Goal: Task Accomplishment & Management: Use online tool/utility

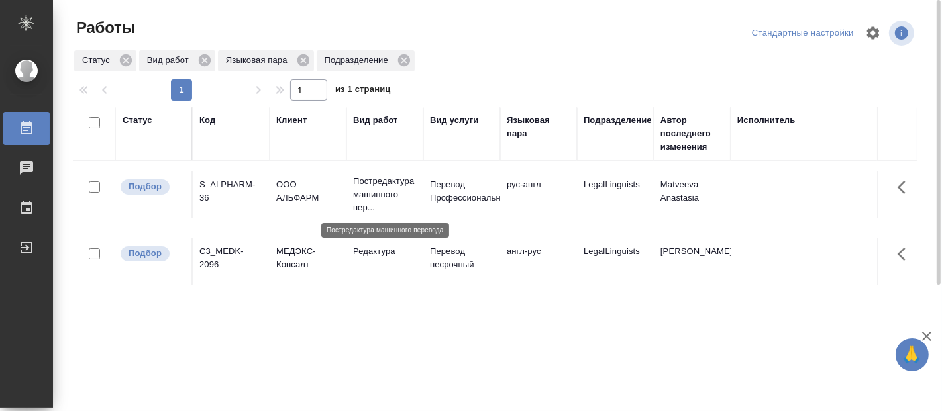
click at [374, 189] on p "Постредактура машинного пер..." at bounding box center [385, 195] width 64 height 40
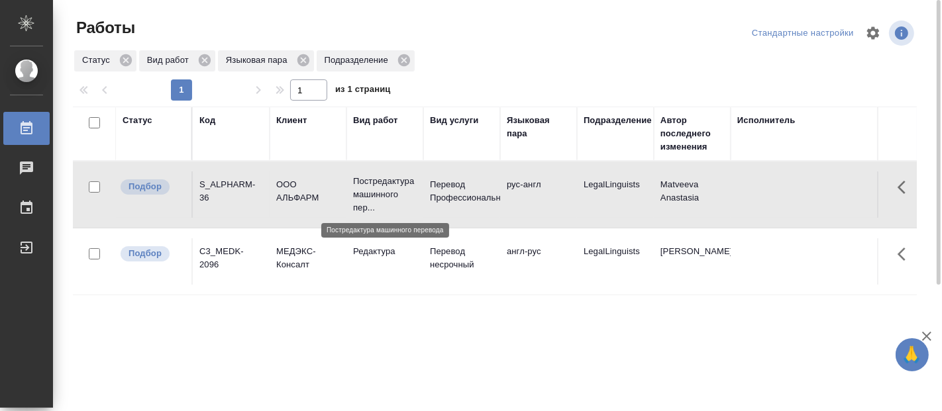
click at [374, 189] on p "Постредактура машинного пер..." at bounding box center [385, 195] width 64 height 40
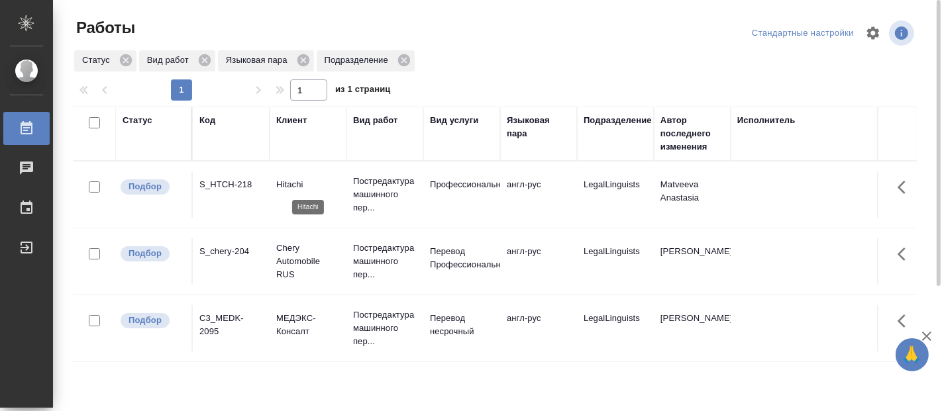
click at [339, 180] on p "Hitachi" at bounding box center [308, 184] width 64 height 13
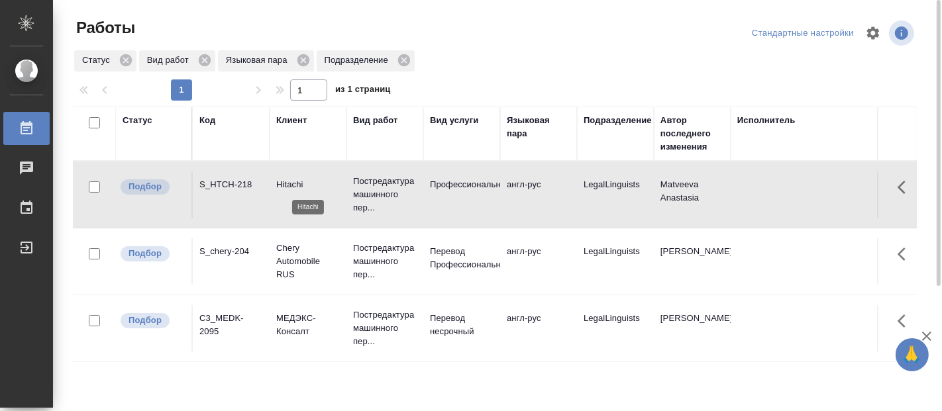
click at [339, 180] on p "Hitachi" at bounding box center [308, 184] width 64 height 13
click at [376, 248] on p "Постредактура машинного пер..." at bounding box center [385, 262] width 64 height 40
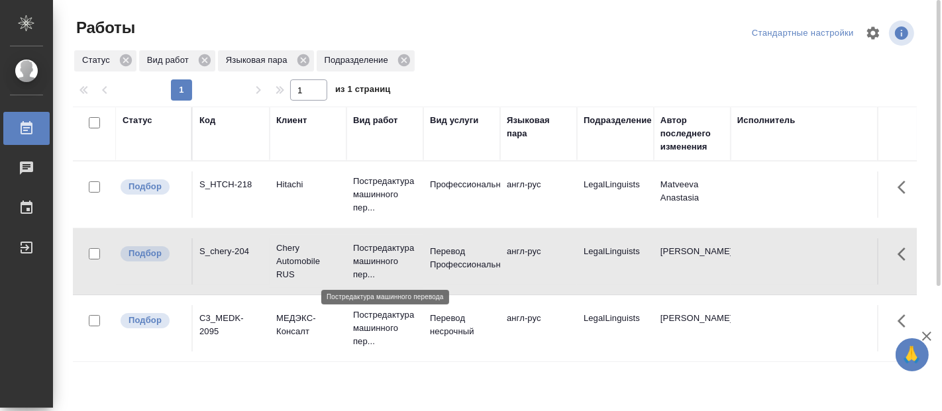
click at [376, 246] on p "Постредактура машинного пер..." at bounding box center [385, 262] width 64 height 40
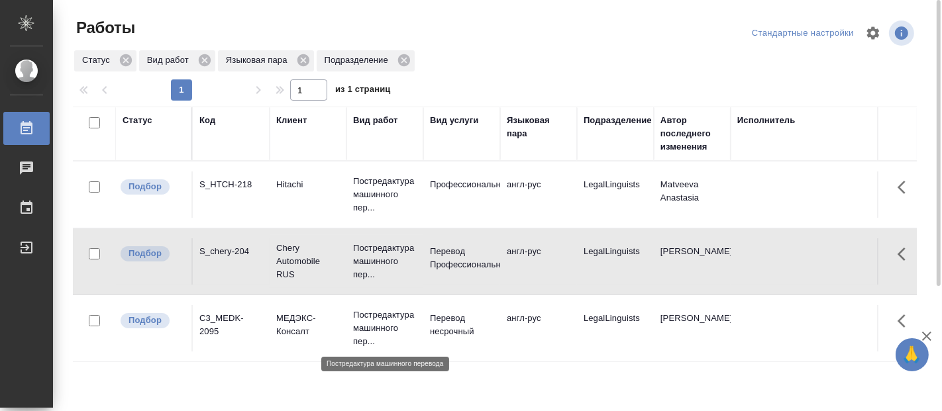
click at [361, 323] on p "Постредактура машинного пер..." at bounding box center [385, 329] width 64 height 40
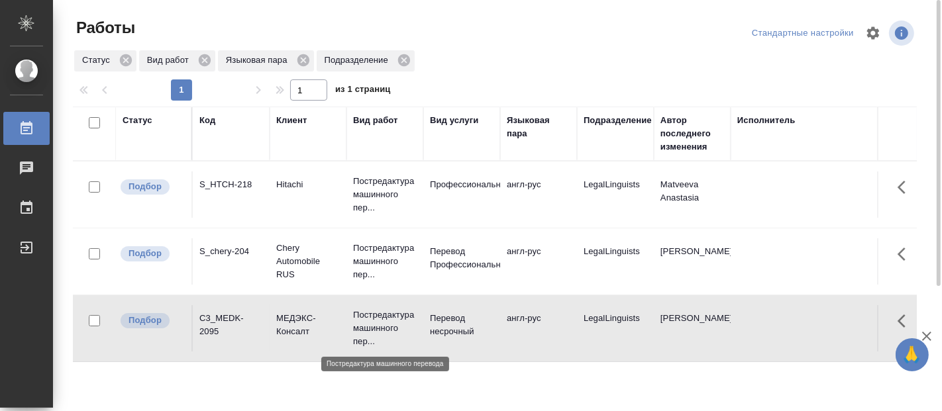
click at [361, 321] on p "Постредактура машинного пер..." at bounding box center [385, 329] width 64 height 40
click at [388, 315] on p "Постредактура машинного пер..." at bounding box center [385, 329] width 64 height 40
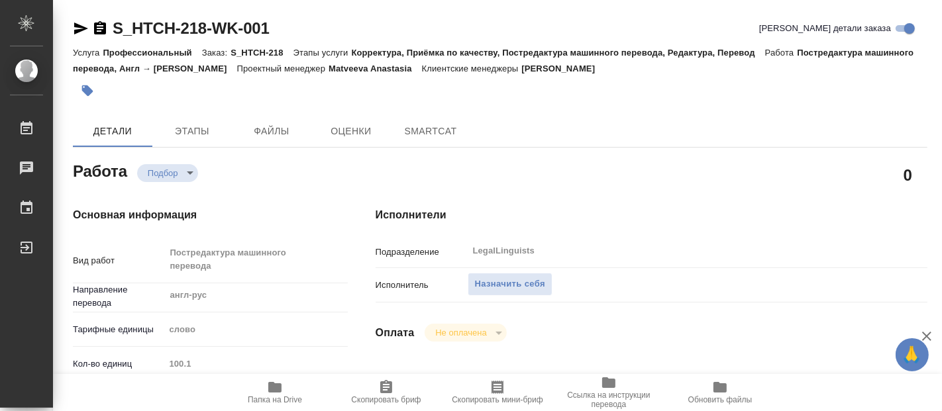
type textarea "x"
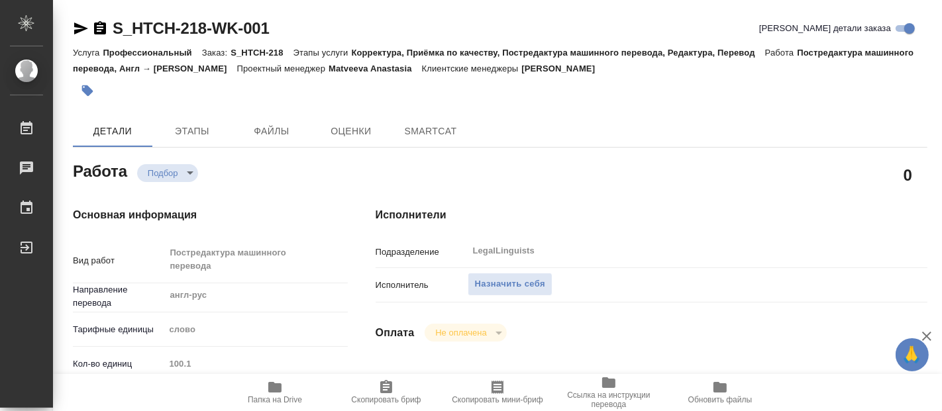
type textarea "x"
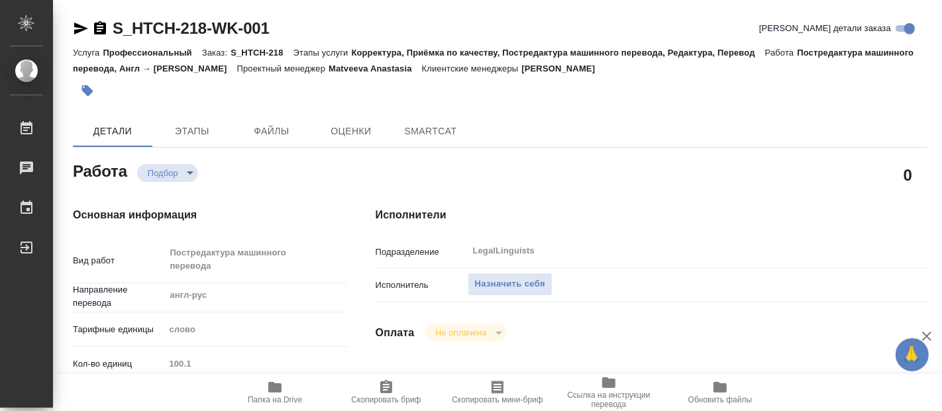
type textarea "x"
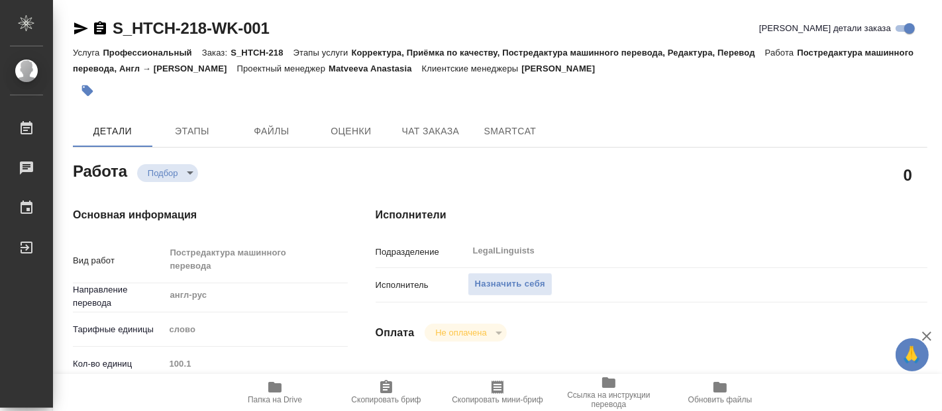
scroll to position [147, 0]
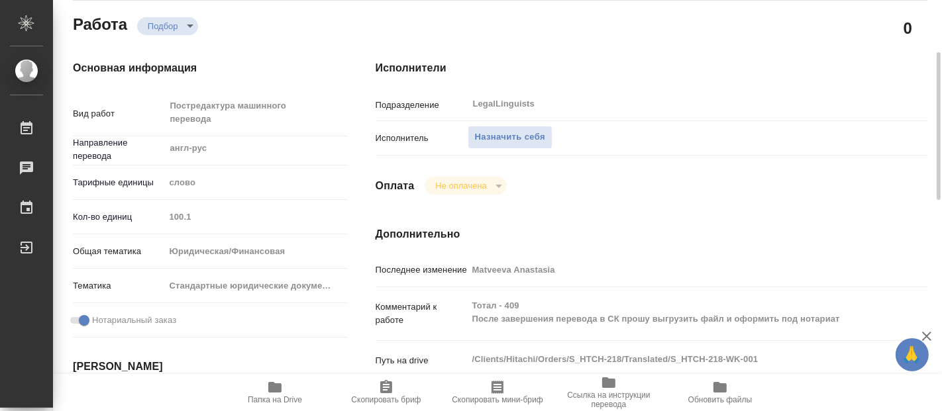
type textarea "x"
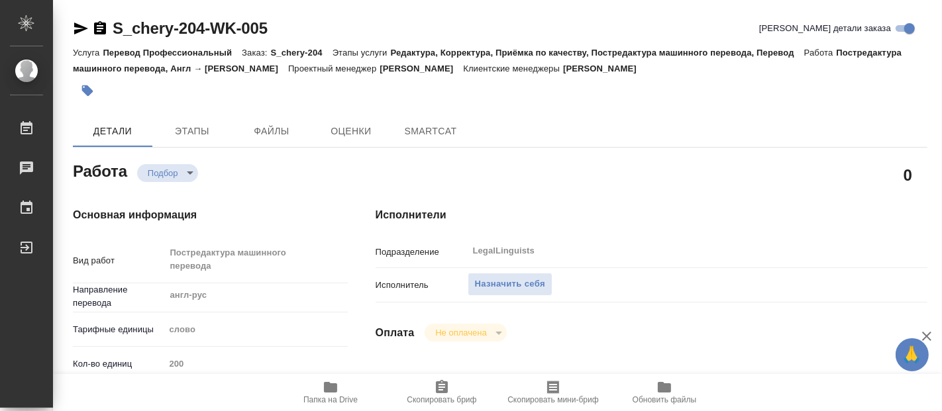
type textarea "x"
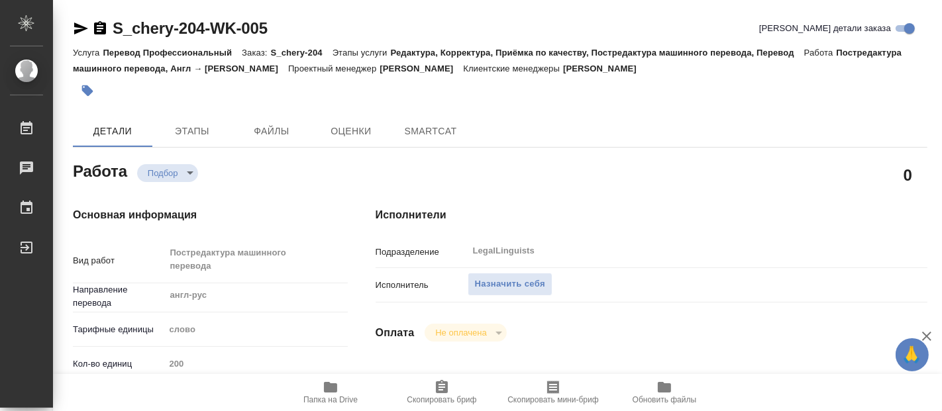
type textarea "x"
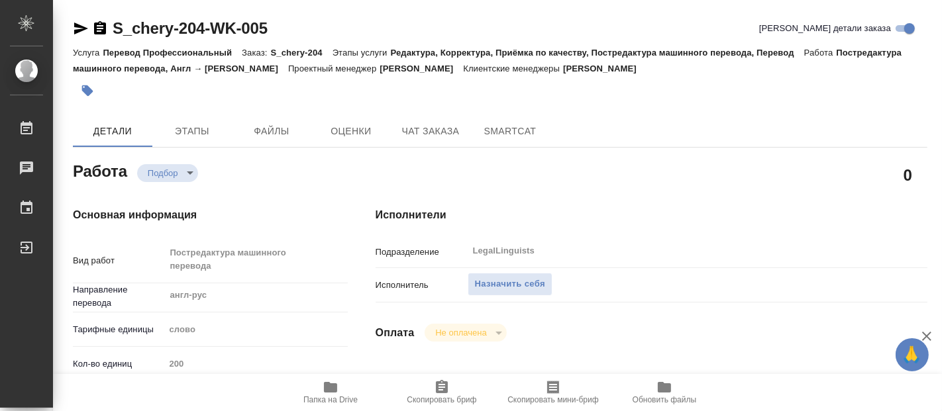
type textarea "x"
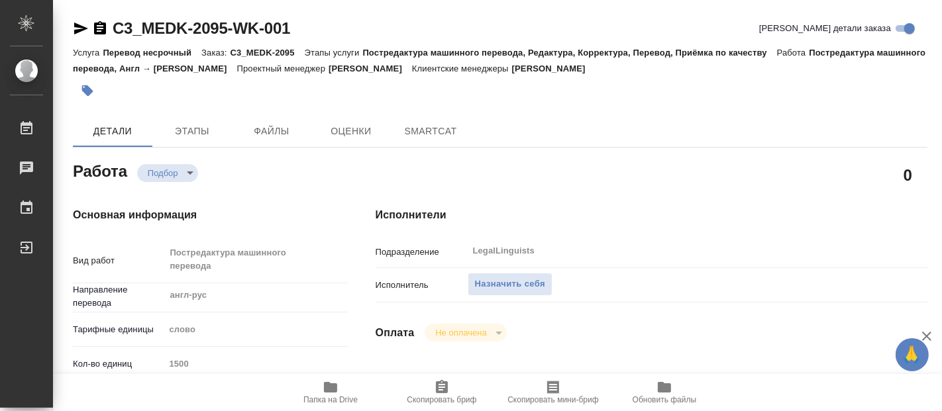
type textarea "x"
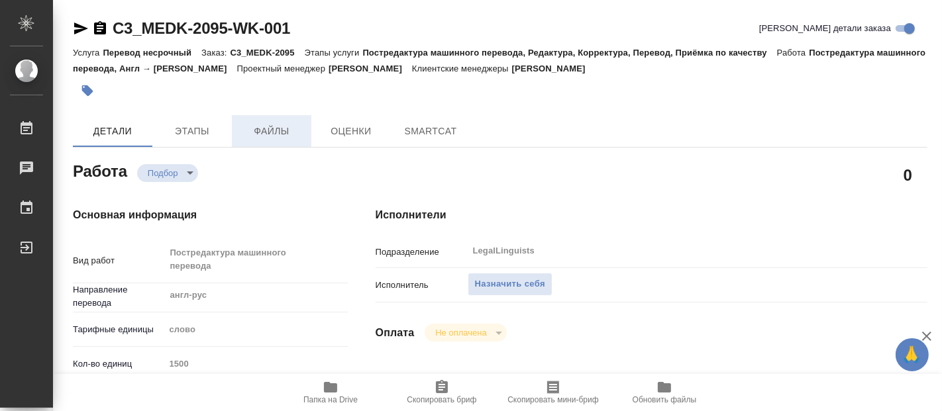
type textarea "x"
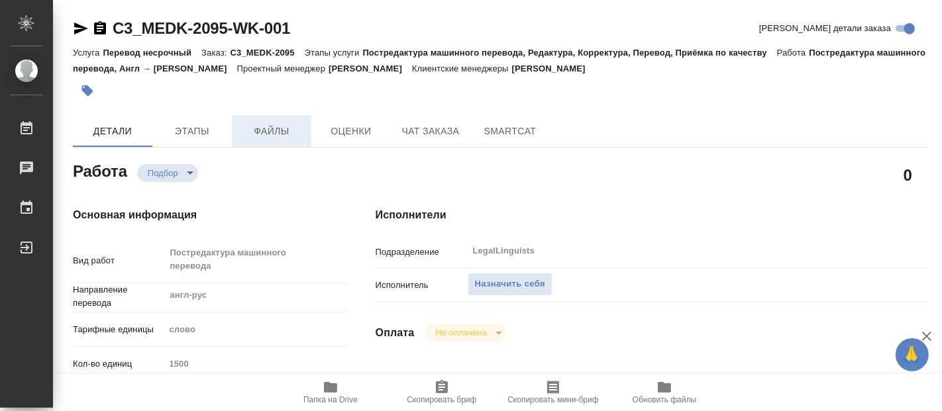
scroll to position [221, 0]
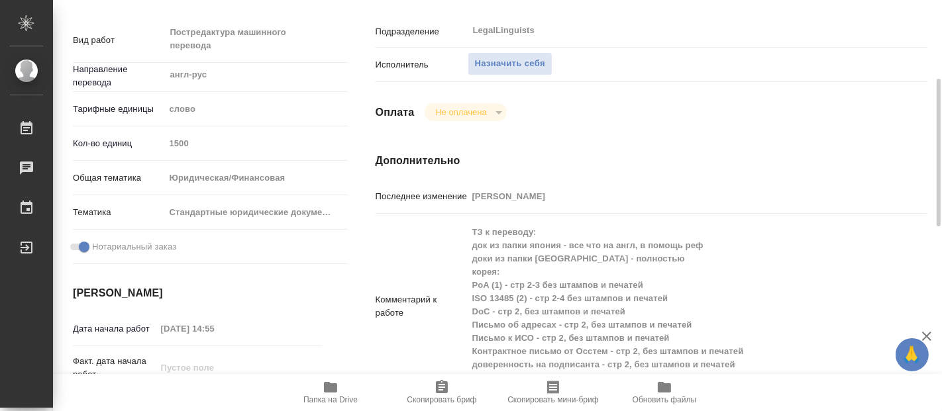
type textarea "x"
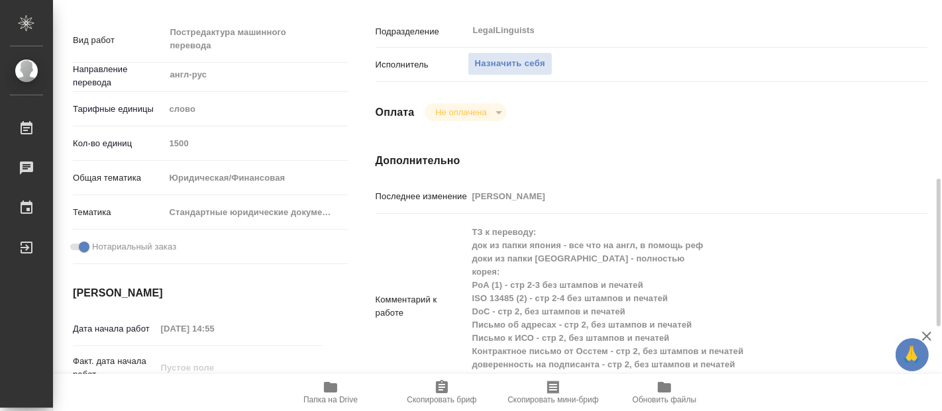
scroll to position [294, 0]
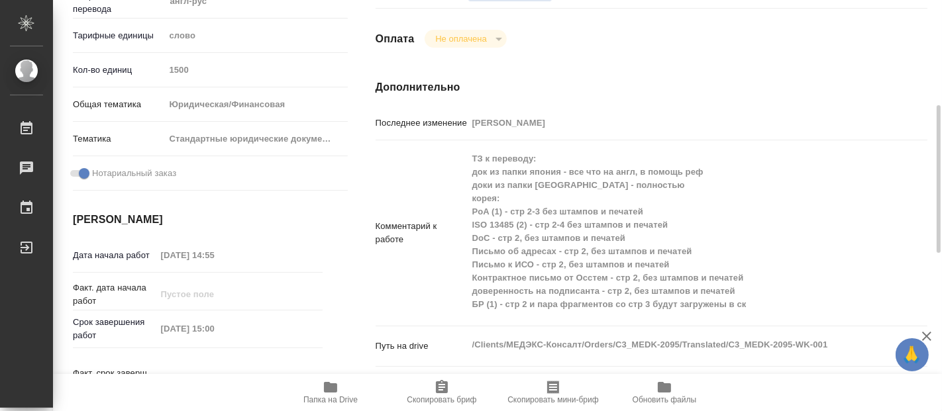
type textarea "x"
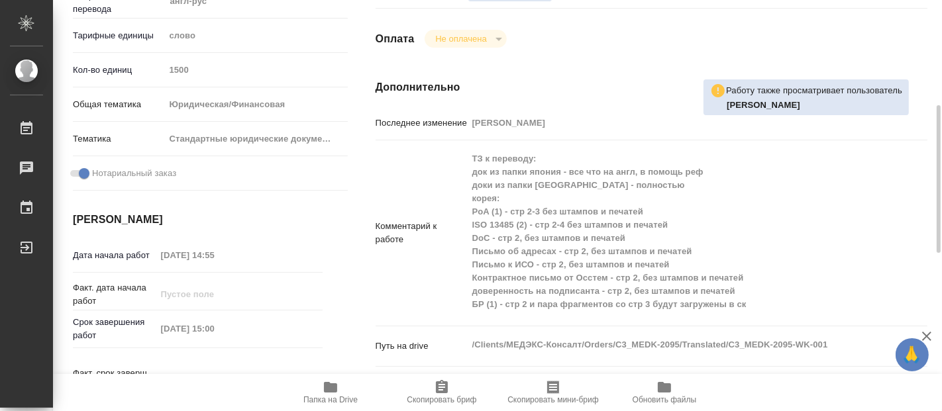
scroll to position [0, 0]
